Goal: Task Accomplishment & Management: Manage account settings

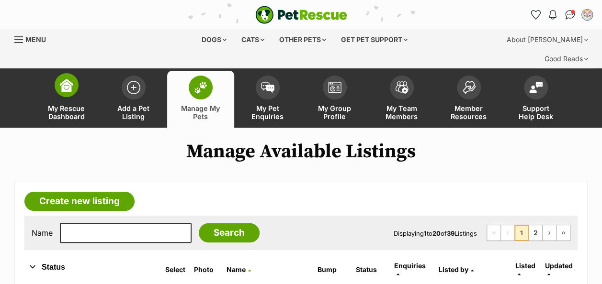
click at [63, 79] on img at bounding box center [66, 85] width 13 height 13
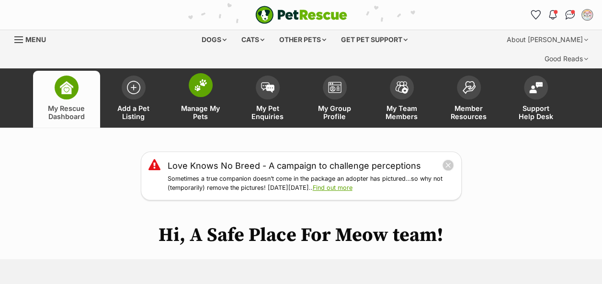
click at [199, 79] on img at bounding box center [200, 85] width 13 height 12
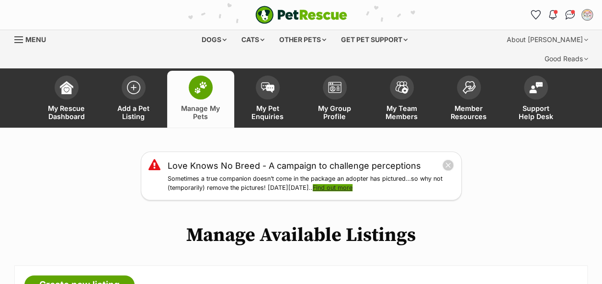
click at [350, 184] on link "Find out more" at bounding box center [333, 187] width 40 height 7
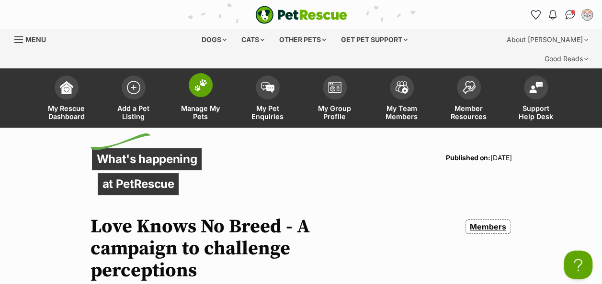
click at [198, 79] on img at bounding box center [200, 85] width 13 height 12
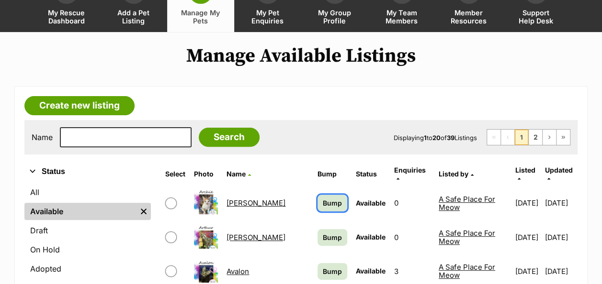
click at [323, 198] on span "Bump" at bounding box center [332, 203] width 19 height 10
click at [323, 233] on span "Bump" at bounding box center [332, 238] width 19 height 10
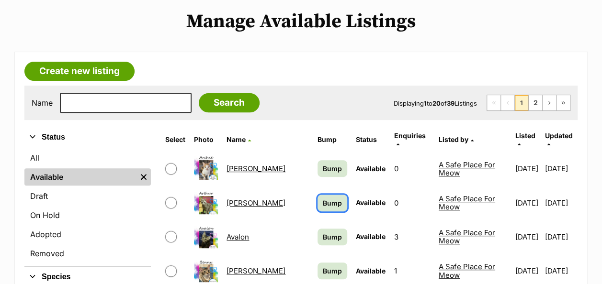
scroll to position [192, 0]
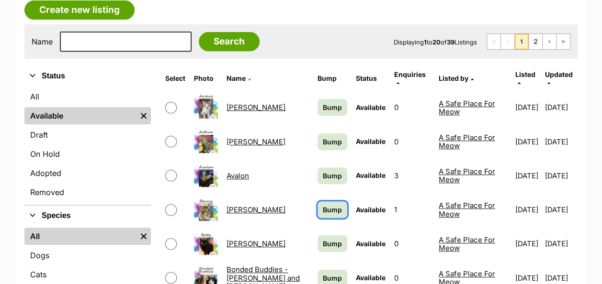
click at [323, 205] on span "Bump" at bounding box center [332, 210] width 19 height 10
click at [323, 239] on span "Bump" at bounding box center [332, 244] width 19 height 10
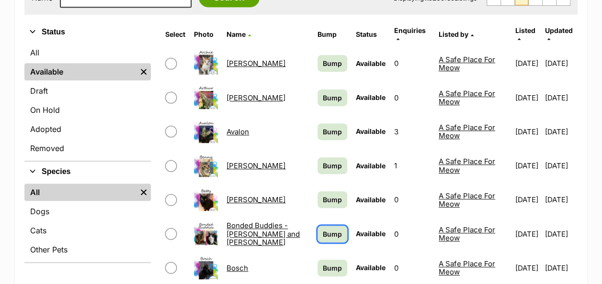
scroll to position [287, 0]
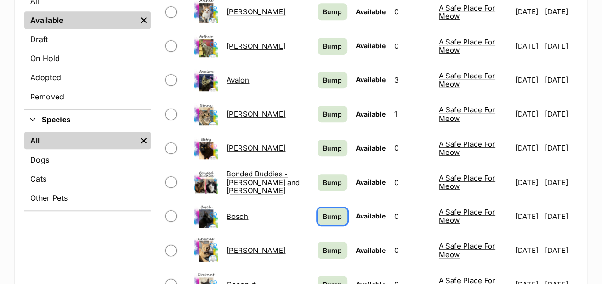
click at [323, 212] on span "Bump" at bounding box center [332, 217] width 19 height 10
click at [317, 242] on link "Bump" at bounding box center [332, 250] width 30 height 17
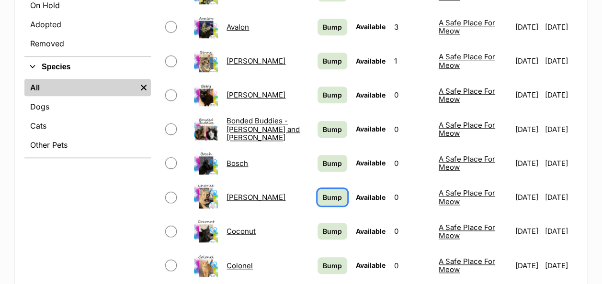
scroll to position [383, 0]
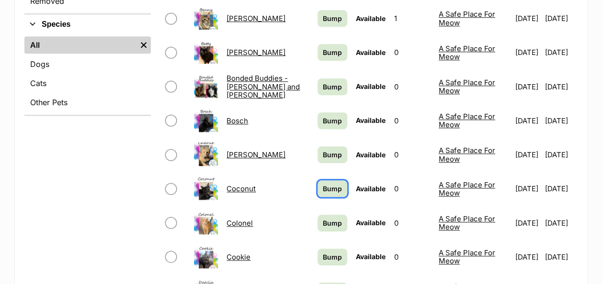
drag, startPoint x: 316, startPoint y: 164, endPoint x: 316, endPoint y: 174, distance: 10.5
click at [323, 184] on span "Bump" at bounding box center [332, 189] width 19 height 10
click at [323, 218] on span "Bump" at bounding box center [332, 223] width 19 height 10
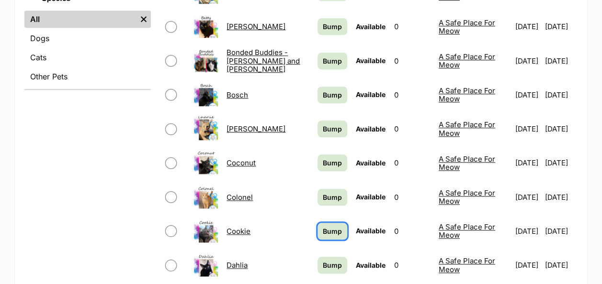
scroll to position [431, 0]
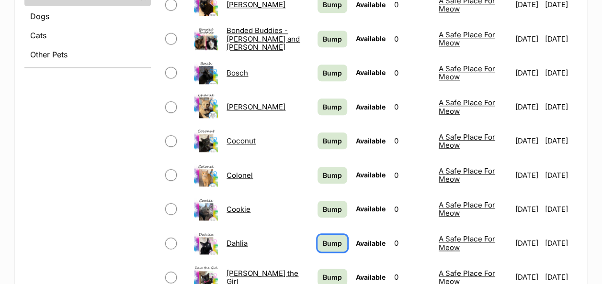
drag, startPoint x: 319, startPoint y: 218, endPoint x: 328, endPoint y: 239, distance: 22.9
click at [323, 238] on span "Bump" at bounding box center [332, 243] width 19 height 10
click at [323, 272] on span "Bump" at bounding box center [332, 277] width 19 height 10
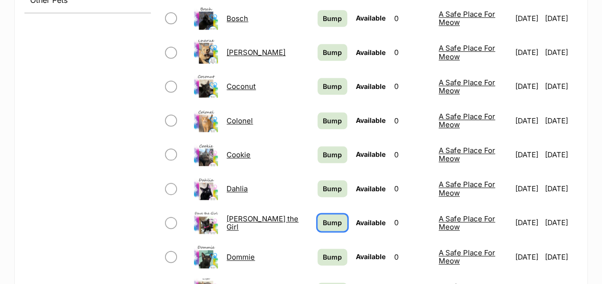
scroll to position [622, 0]
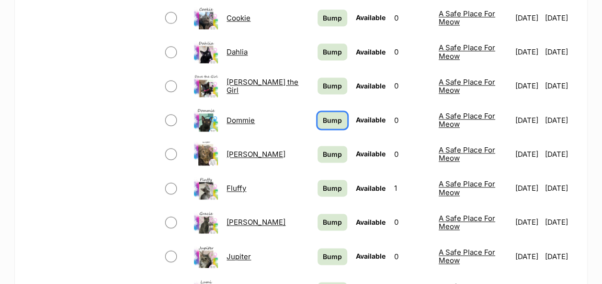
click at [323, 115] on span "Bump" at bounding box center [332, 120] width 19 height 10
click at [323, 149] on span "Bump" at bounding box center [332, 154] width 19 height 10
click at [323, 183] on span "Bump" at bounding box center [332, 188] width 19 height 10
drag, startPoint x: 311, startPoint y: 192, endPoint x: 316, endPoint y: 198, distance: 7.2
click at [323, 217] on span "Bump" at bounding box center [332, 222] width 19 height 10
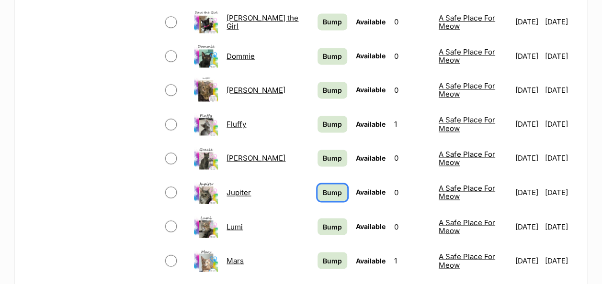
scroll to position [718, 0]
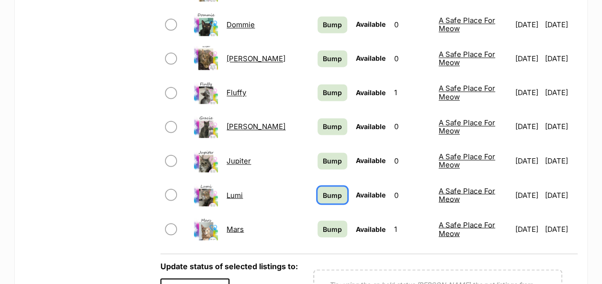
click at [323, 190] on span "Bump" at bounding box center [332, 195] width 19 height 10
click at [323, 224] on span "Bump" at bounding box center [332, 229] width 19 height 10
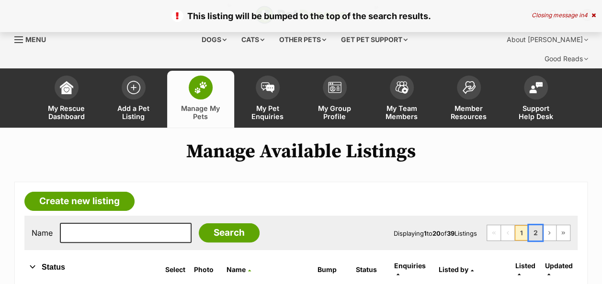
click at [537, 226] on link "2" at bounding box center [535, 233] width 13 height 15
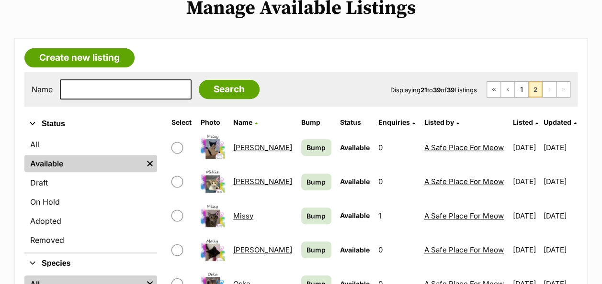
scroll to position [144, 0]
click at [306, 143] on span "Bump" at bounding box center [315, 148] width 19 height 10
drag, startPoint x: 284, startPoint y: 165, endPoint x: 297, endPoint y: 188, distance: 26.8
click at [306, 177] on span "Bump" at bounding box center [315, 182] width 19 height 10
click at [306, 211] on span "Bump" at bounding box center [315, 216] width 19 height 10
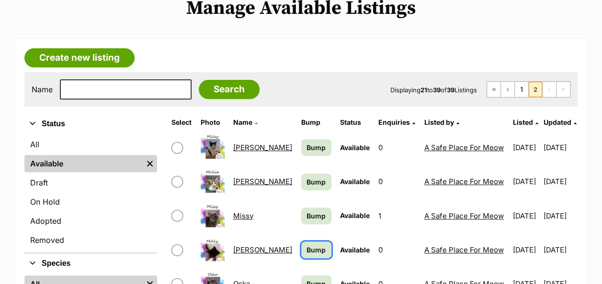
click at [306, 245] on span "Bump" at bounding box center [315, 250] width 19 height 10
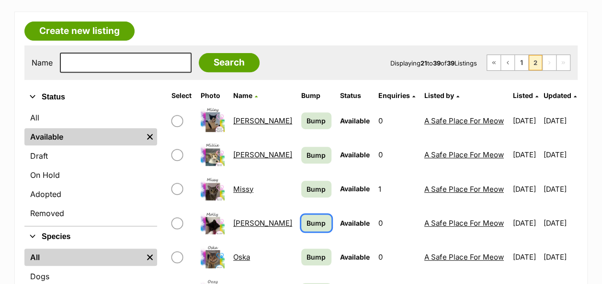
scroll to position [192, 0]
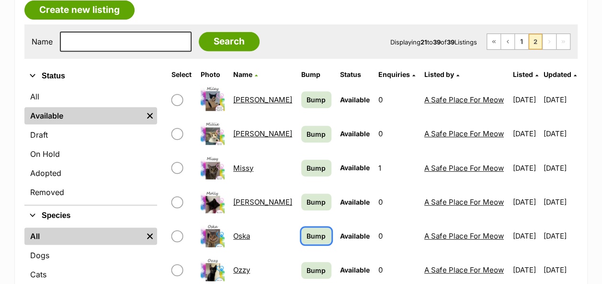
click at [306, 231] on span "Bump" at bounding box center [315, 236] width 19 height 10
click at [301, 262] on link "Bump" at bounding box center [316, 270] width 30 height 17
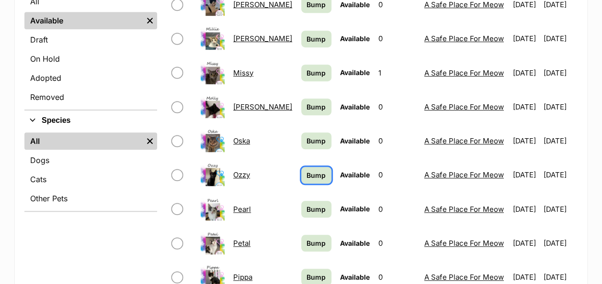
scroll to position [287, 0]
click at [297, 192] on td "Bump" at bounding box center [316, 208] width 38 height 33
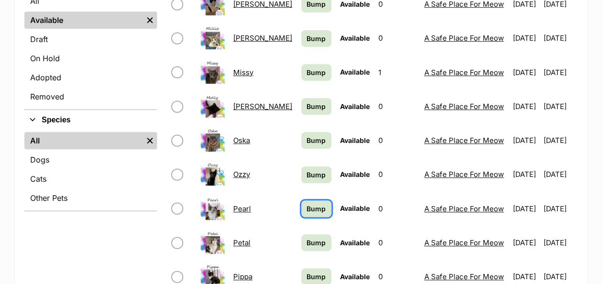
click at [306, 204] on span "Bump" at bounding box center [315, 209] width 19 height 10
click at [306, 238] on span "Bump" at bounding box center [315, 243] width 19 height 10
click at [306, 272] on span "Bump" at bounding box center [315, 277] width 19 height 10
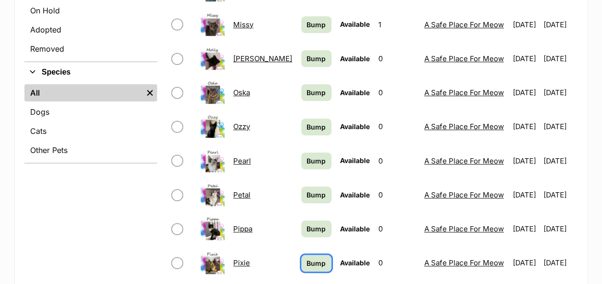
click at [306, 259] on span "Bump" at bounding box center [315, 264] width 19 height 10
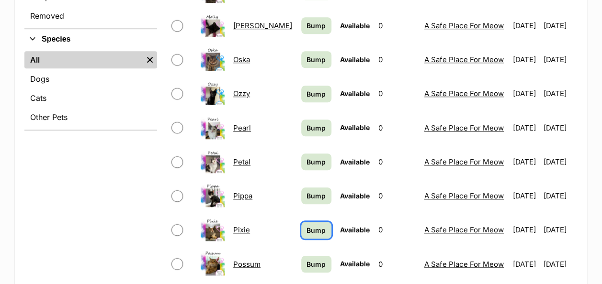
scroll to position [383, 0]
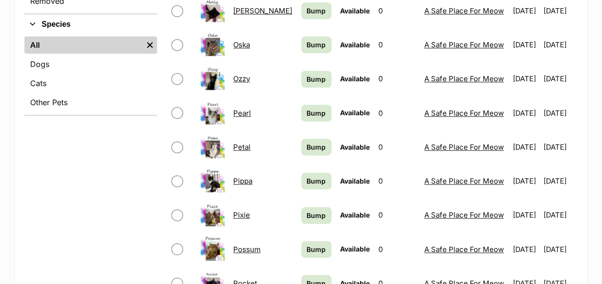
click at [297, 233] on td "Bump" at bounding box center [316, 249] width 38 height 33
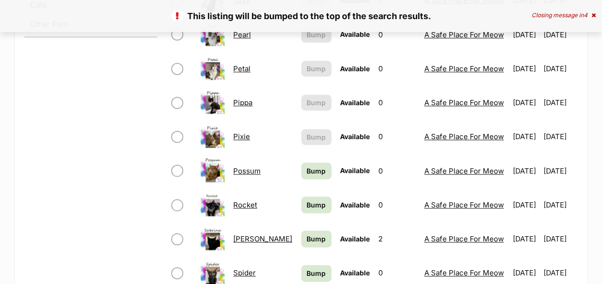
scroll to position [527, 0]
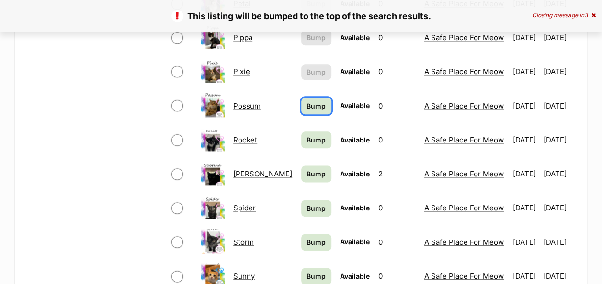
click at [306, 101] on span "Bump" at bounding box center [315, 106] width 19 height 10
click at [301, 132] on link "Bump" at bounding box center [316, 140] width 30 height 17
click at [301, 166] on link "Bump" at bounding box center [316, 174] width 30 height 17
click at [306, 203] on span "Bump" at bounding box center [315, 208] width 19 height 10
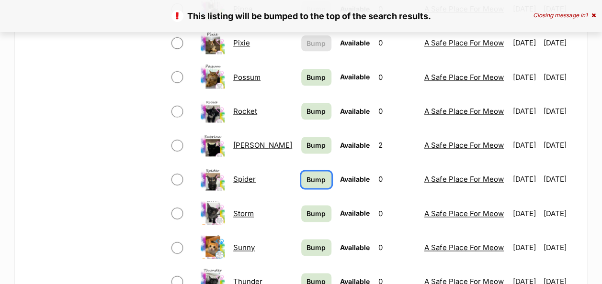
scroll to position [575, 0]
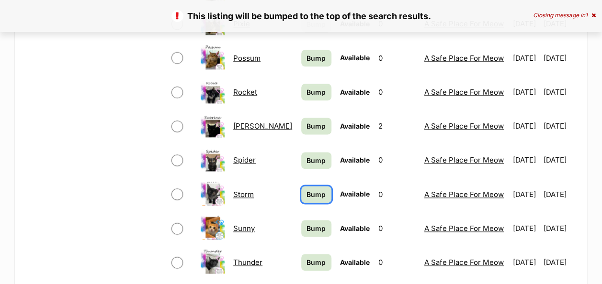
drag, startPoint x: 287, startPoint y: 178, endPoint x: 293, endPoint y: 192, distance: 15.4
click at [306, 190] on span "Bump" at bounding box center [315, 195] width 19 height 10
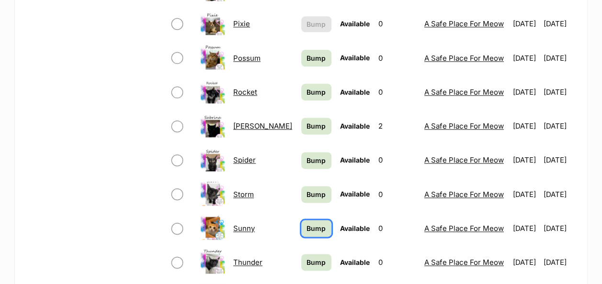
click at [306, 224] on span "Bump" at bounding box center [315, 229] width 19 height 10
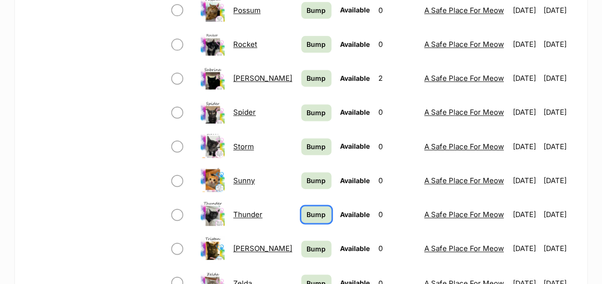
click at [306, 210] on span "Bump" at bounding box center [315, 215] width 19 height 10
click at [301, 241] on link "Bump" at bounding box center [316, 249] width 30 height 17
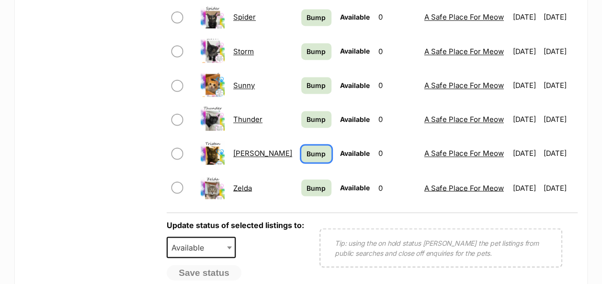
scroll to position [718, 0]
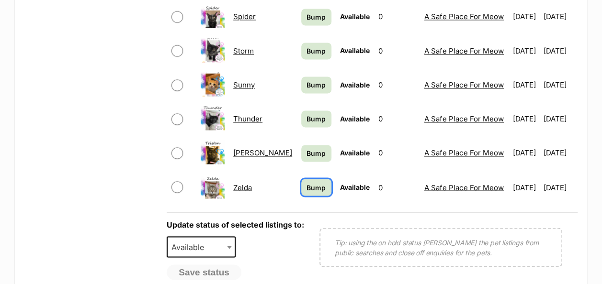
click at [301, 179] on link "Bump" at bounding box center [316, 187] width 30 height 17
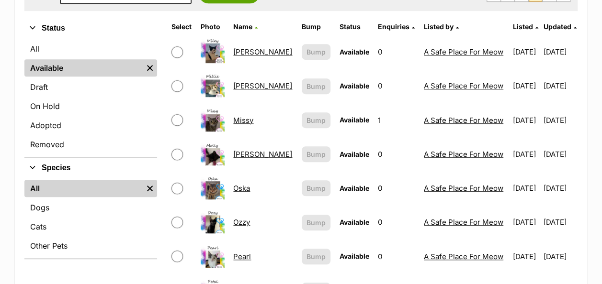
scroll to position [431, 0]
